Goal: Check status: Check status

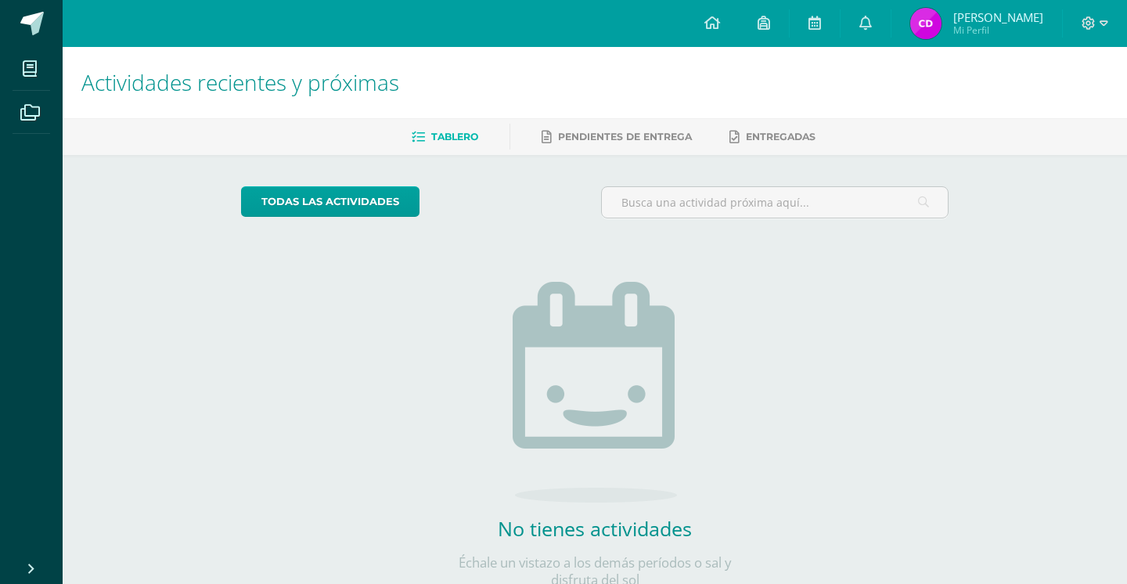
click at [967, 49] on h1 "Actividades recientes y próximas" at bounding box center [594, 82] width 1027 height 71
click at [966, 27] on span "Mi Perfil" at bounding box center [998, 29] width 90 height 13
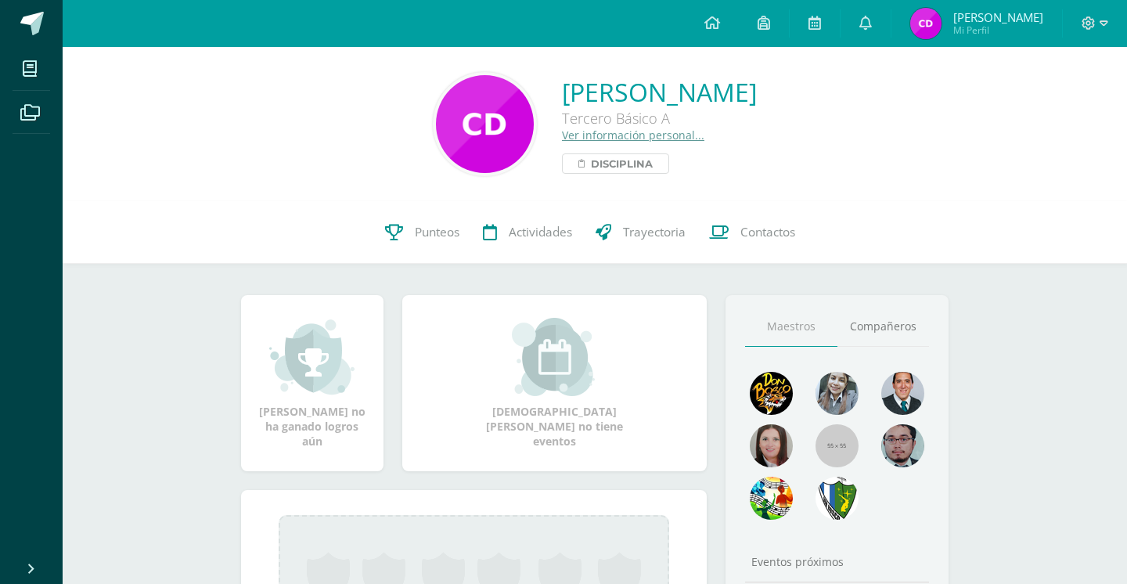
click at [562, 163] on link "Disciplina" at bounding box center [615, 163] width 107 height 20
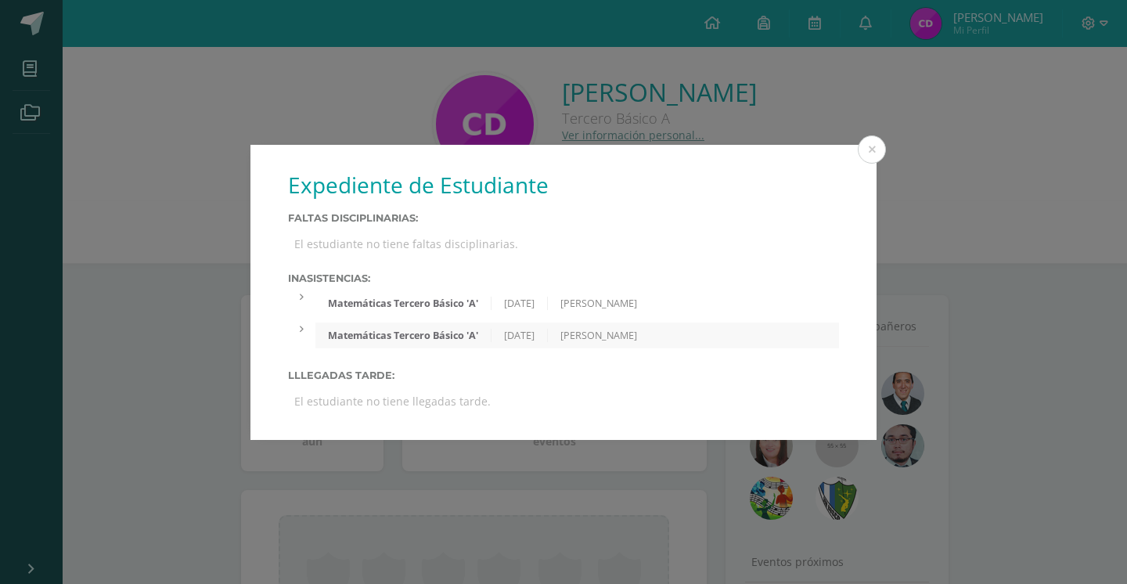
click at [306, 323] on div at bounding box center [301, 328] width 27 height 13
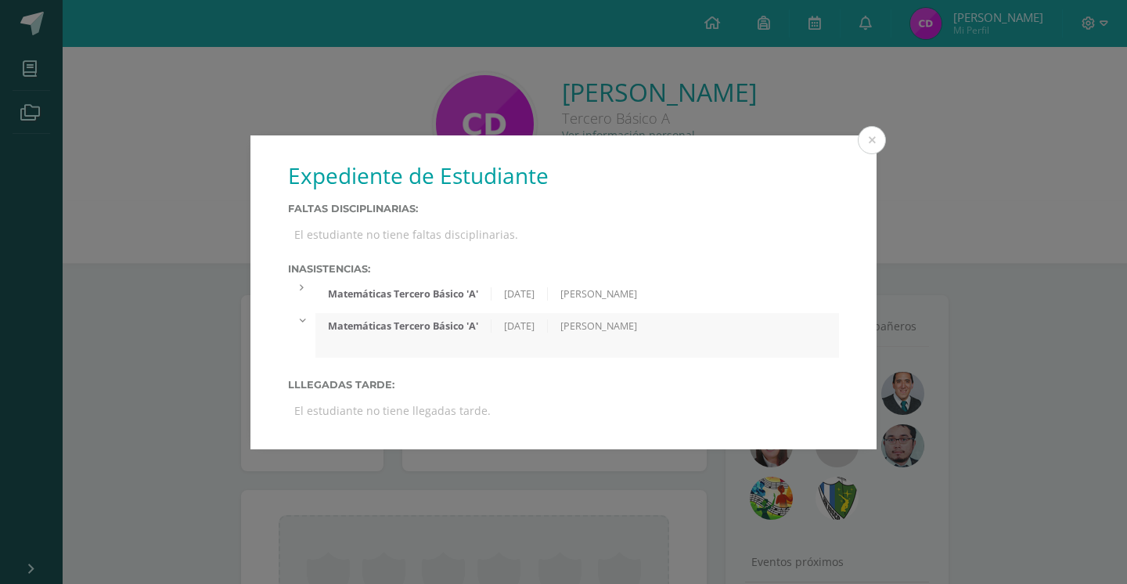
click at [296, 294] on div "Matemáticas Tercero Básico 'A' 17/09/2025 Julio Quixtan" at bounding box center [563, 294] width 551 height 26
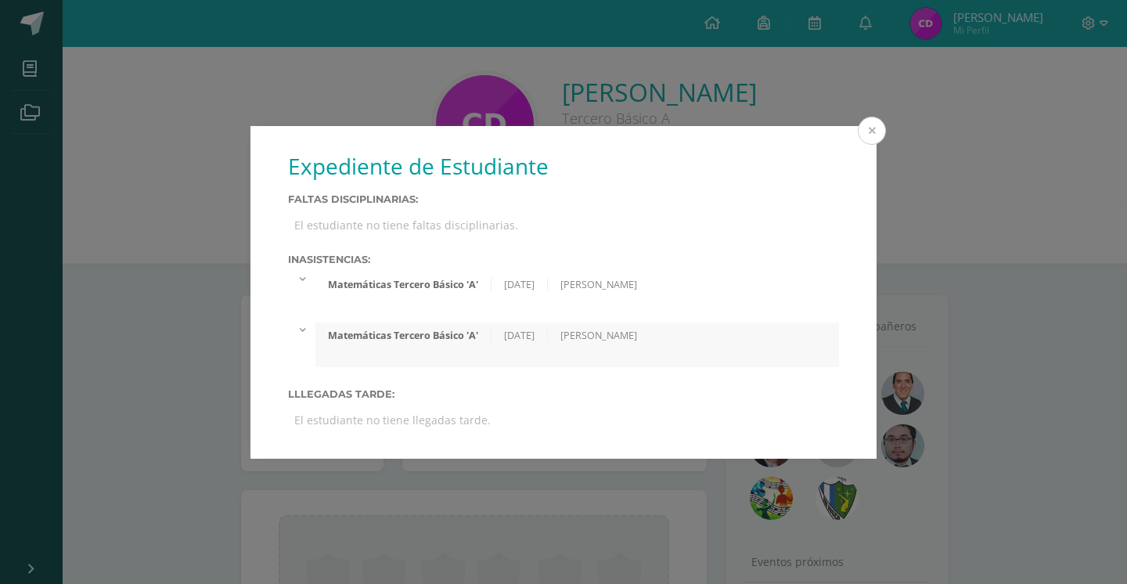
click at [873, 136] on button at bounding box center [872, 131] width 28 height 28
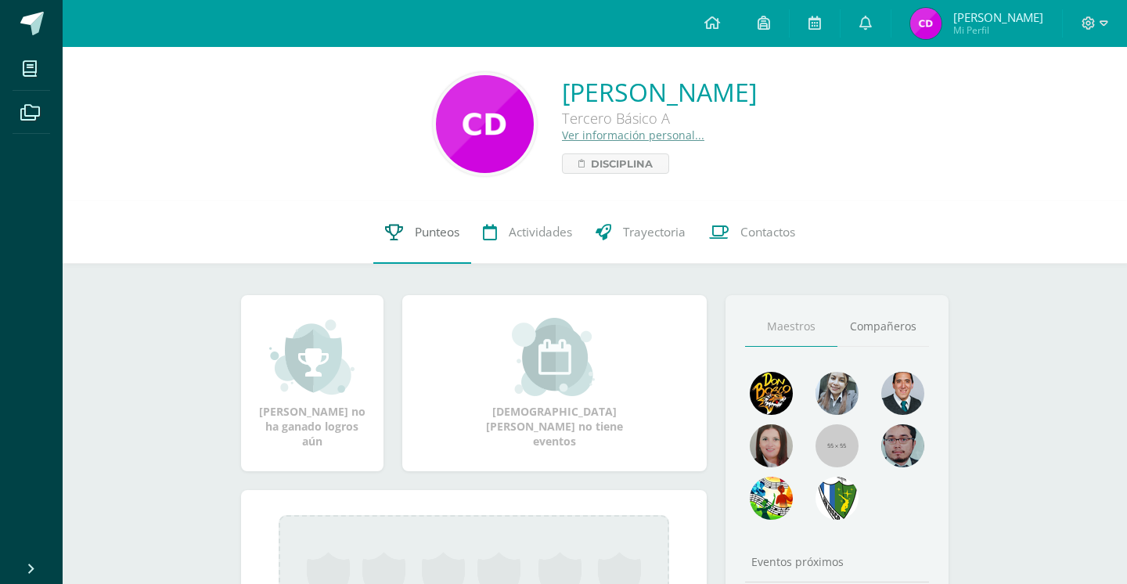
click at [414, 246] on link "Punteos" at bounding box center [422, 232] width 98 height 63
